Goal: Information Seeking & Learning: Learn about a topic

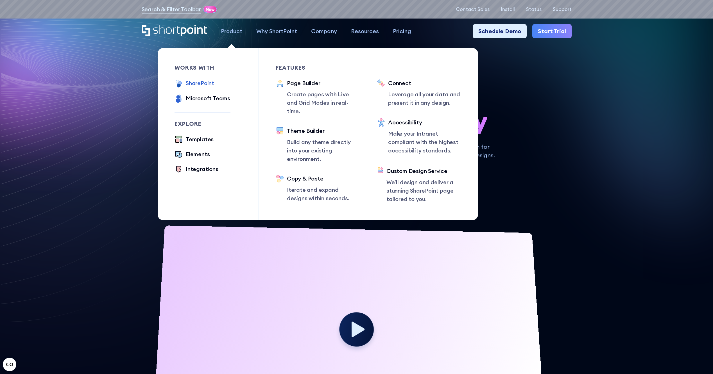
click at [196, 85] on div "SharePoint" at bounding box center [200, 83] width 28 height 8
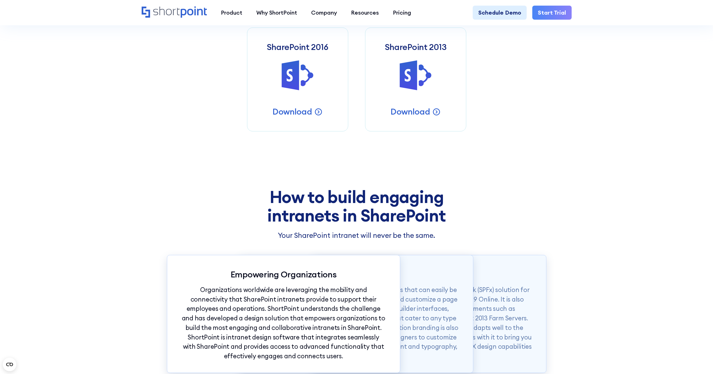
scroll to position [281, 0]
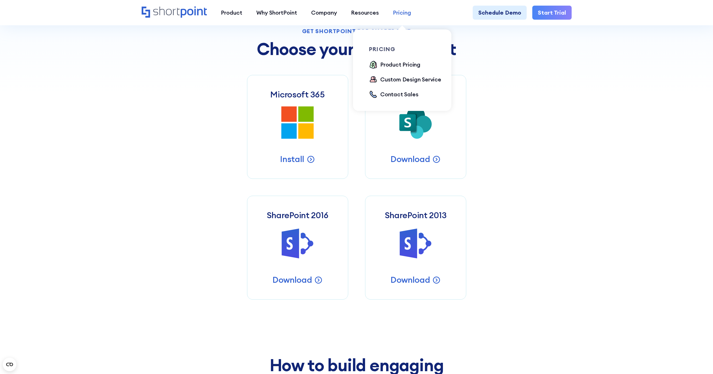
click at [410, 15] on div "Pricing" at bounding box center [402, 12] width 18 height 8
click at [394, 65] on div "Product Pricing" at bounding box center [400, 64] width 40 height 8
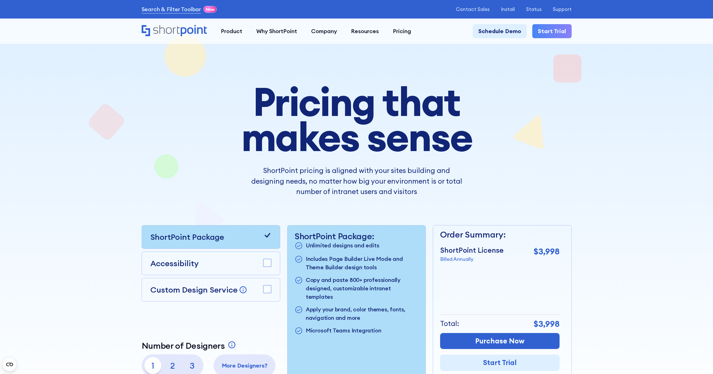
click at [264, 292] on rect at bounding box center [267, 290] width 8 height 8
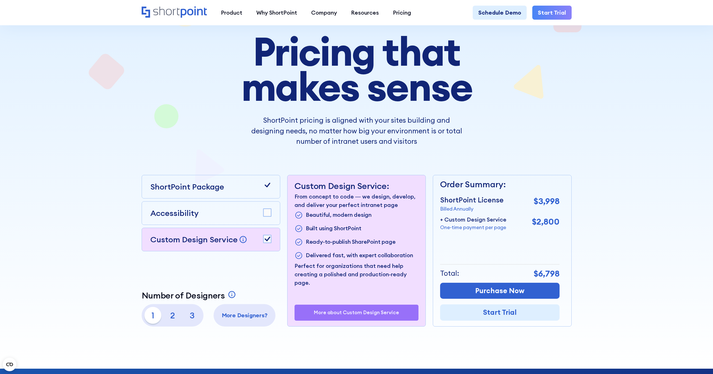
scroll to position [56, 0]
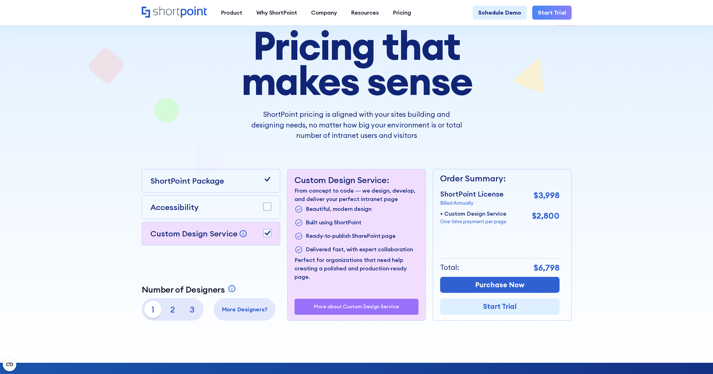
click at [367, 306] on p "More about Custom Design Service" at bounding box center [356, 307] width 85 height 6
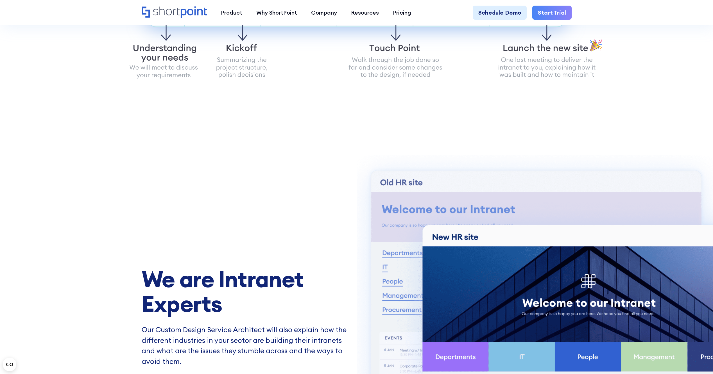
scroll to position [309, 0]
